Goal: Transaction & Acquisition: Purchase product/service

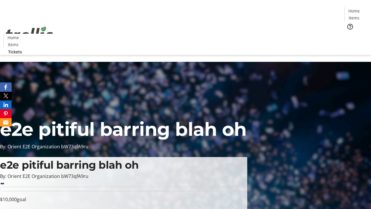
click at [349, 34] on span "Tickets" at bounding box center [356, 37] width 14 height 6
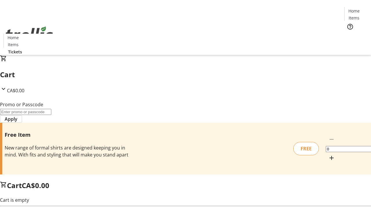
click at [328, 154] on mat-icon "Increment by one" at bounding box center [331, 157] width 7 height 7
type input "1"
